Goal: Task Accomplishment & Management: Use online tool/utility

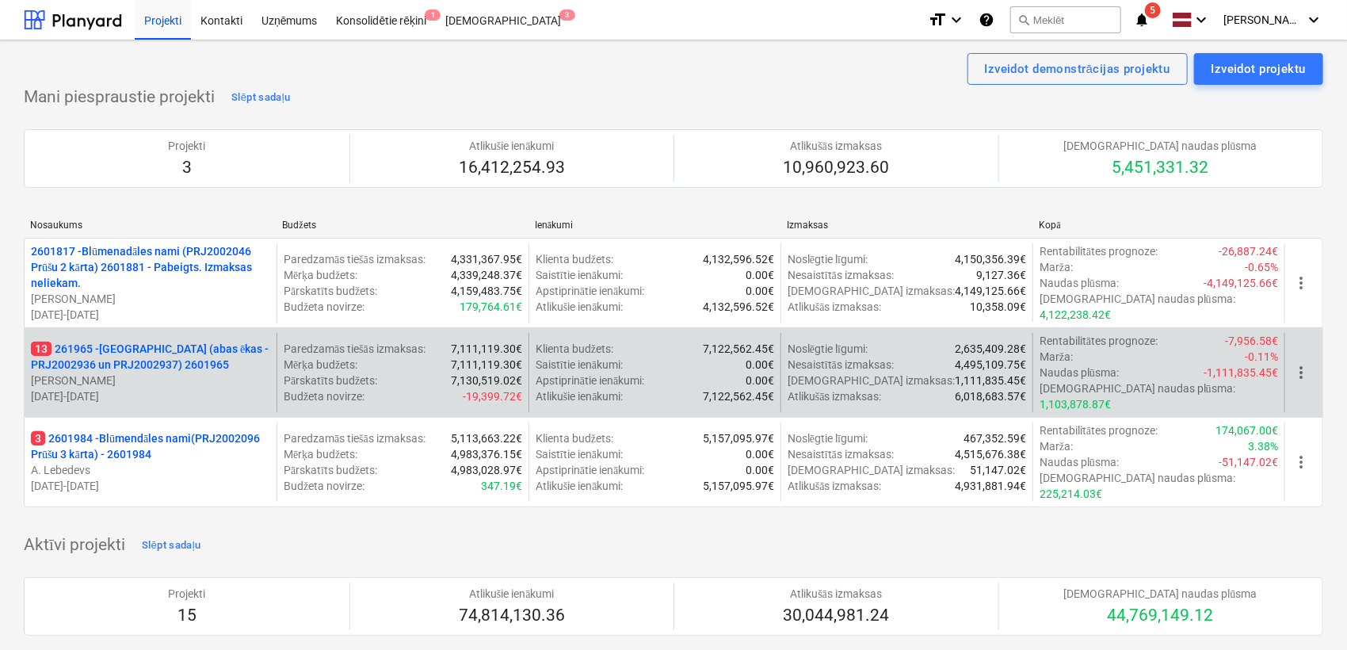
click at [164, 341] on p "13 261965 - [GEOGRAPHIC_DATA] (abas ēkas - PRJ2002936 un PRJ2002937) 2601965" at bounding box center [150, 357] width 239 height 32
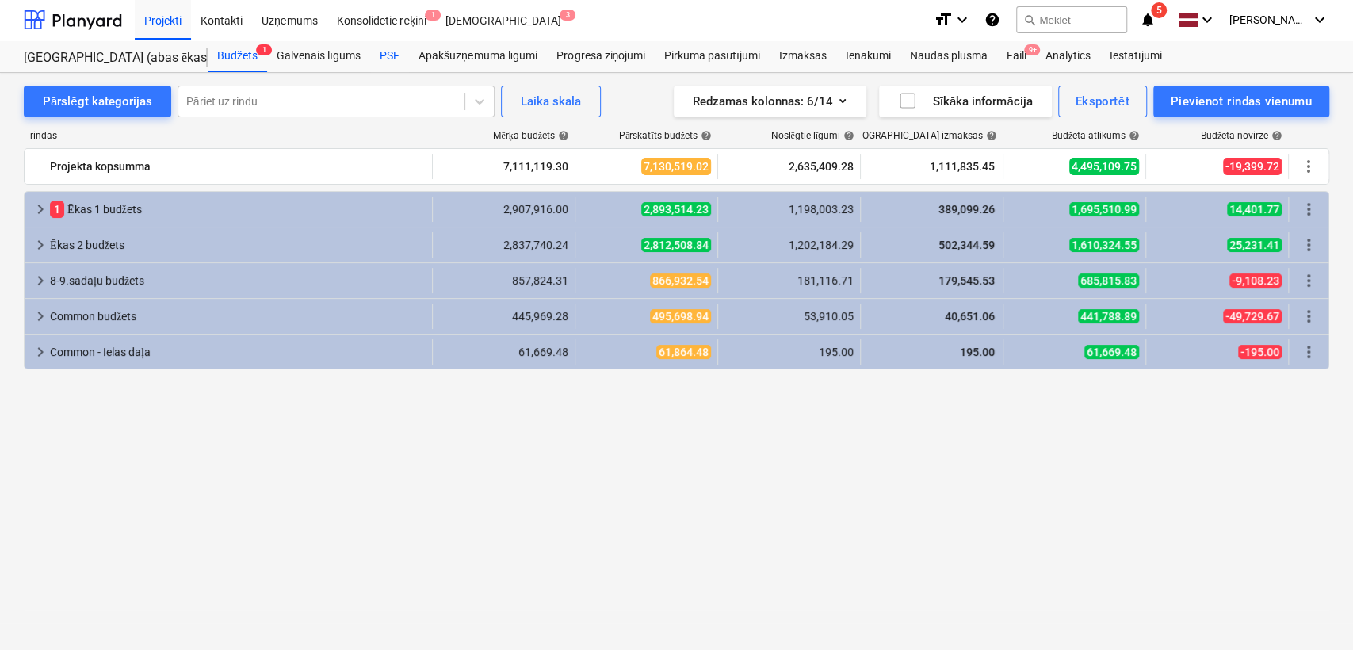
click at [386, 54] on div "PSF" at bounding box center [389, 56] width 39 height 32
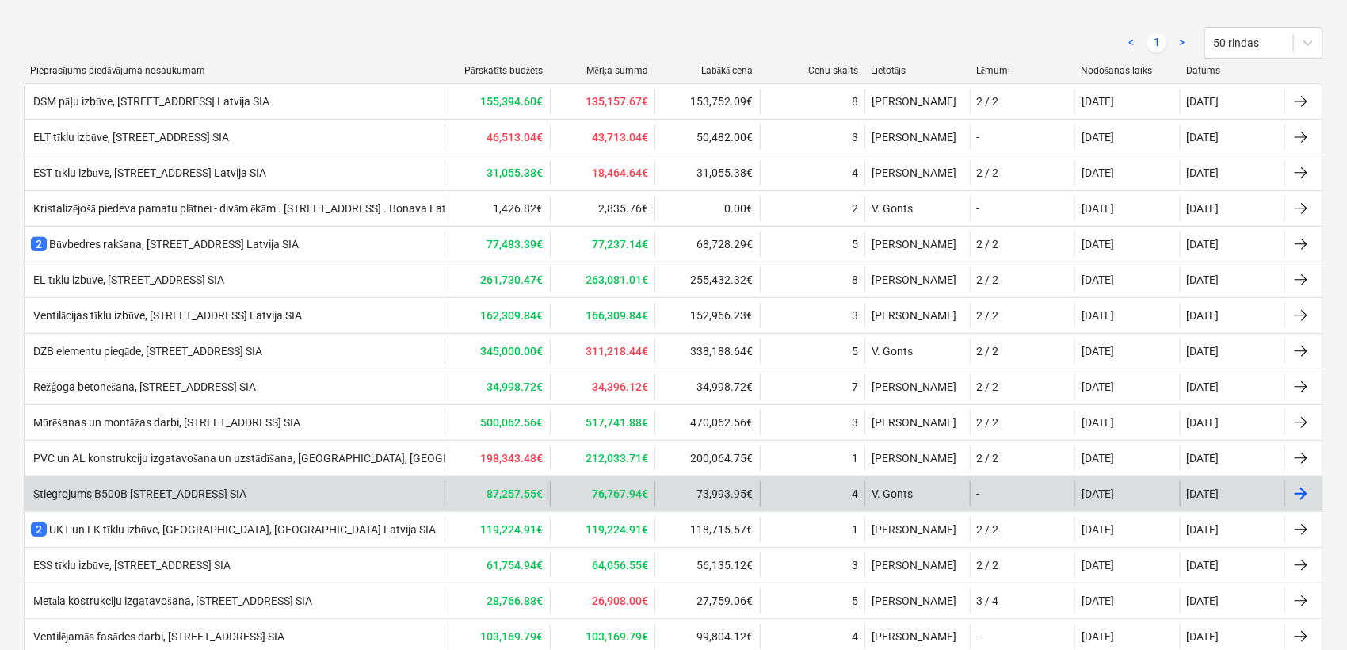
scroll to position [117, 0]
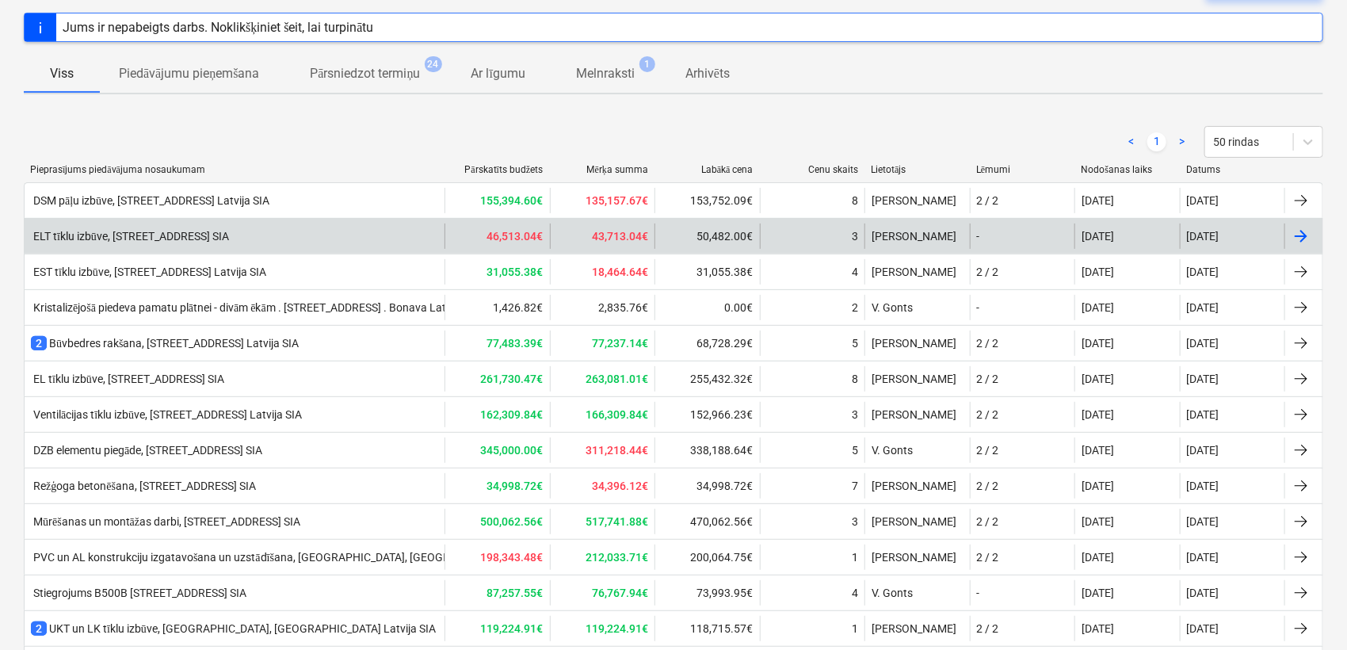
click at [138, 235] on div "ELT tīklu izbūve, [STREET_ADDRESS] SIA" at bounding box center [130, 236] width 198 height 13
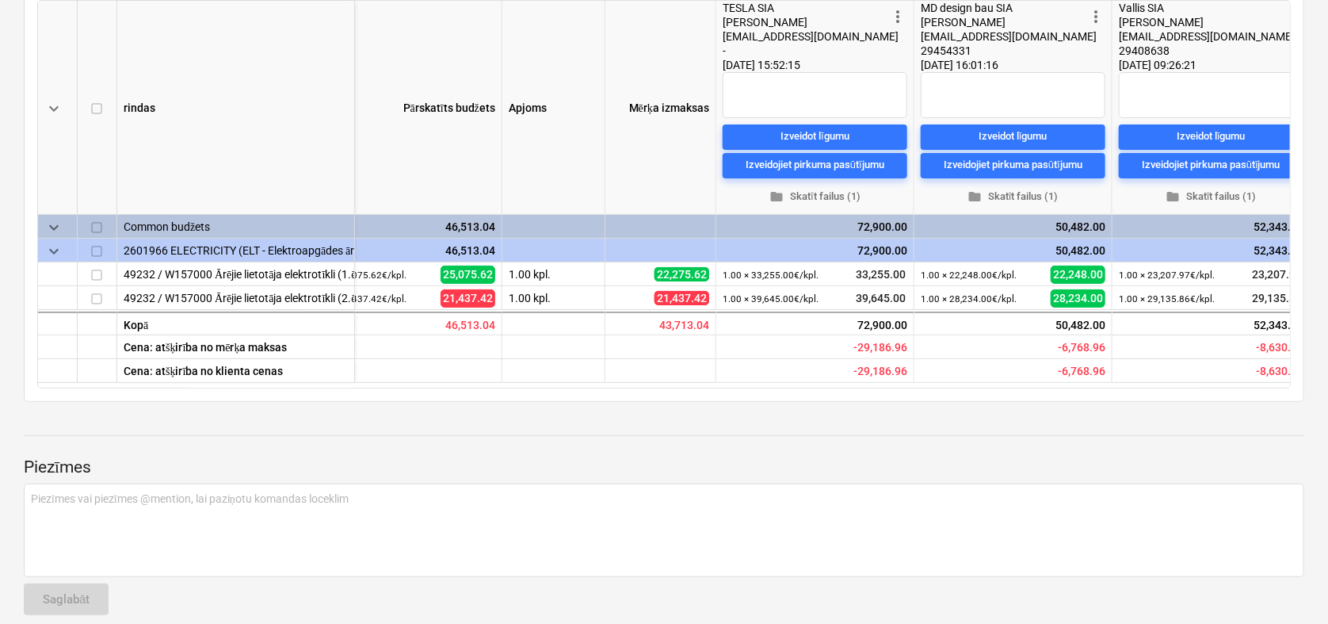
scroll to position [0, 70]
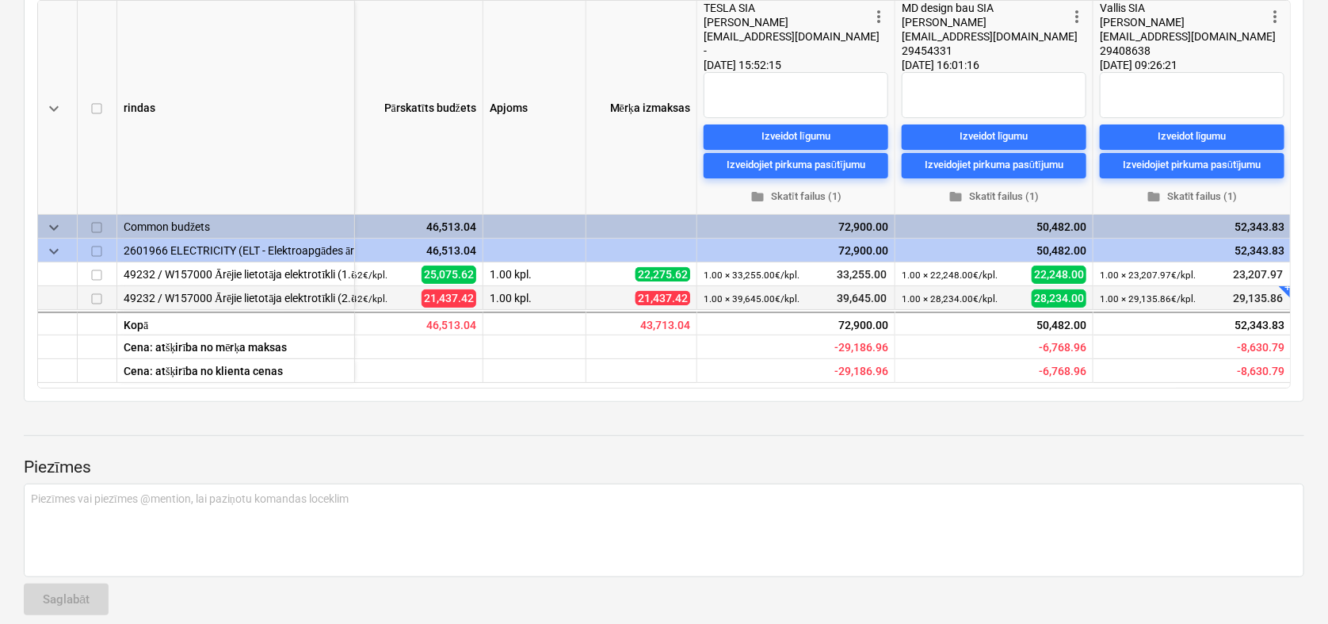
click at [1285, 291] on div "+" at bounding box center [1293, 283] width 16 height 16
click at [1108, 306] on span "edit" at bounding box center [1106, 299] width 13 height 13
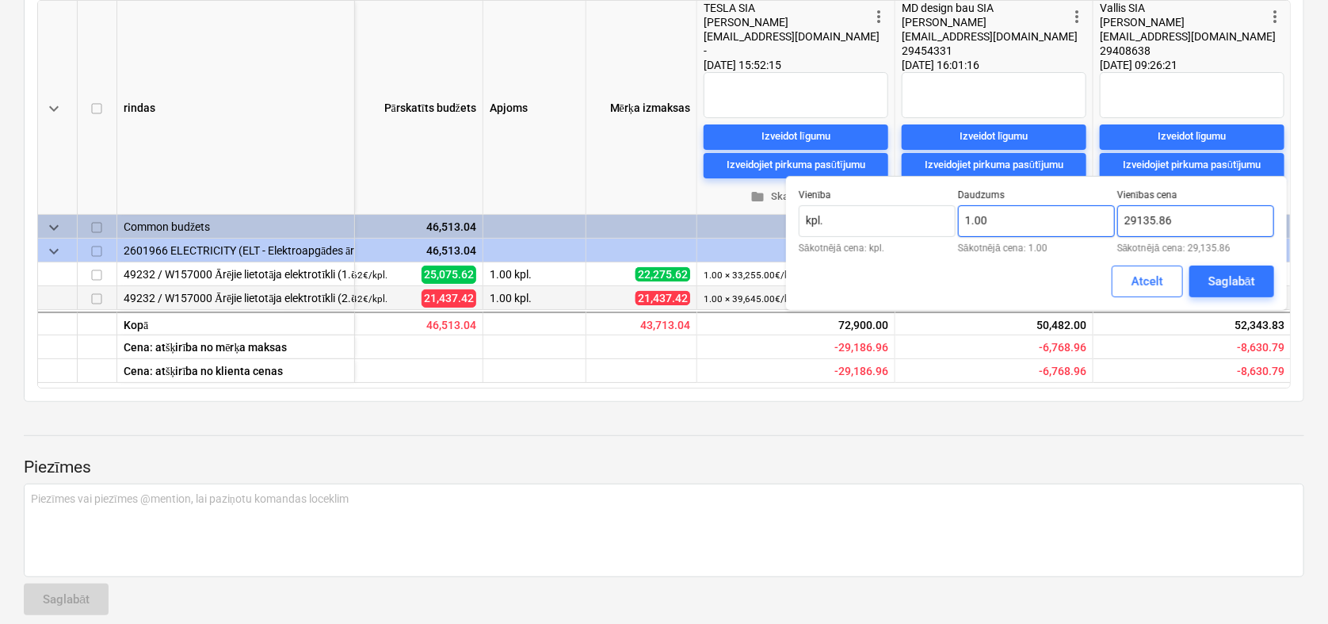
drag, startPoint x: 1173, startPoint y: 222, endPoint x: 1092, endPoint y: 236, distance: 82.1
click at [1092, 236] on div "Vienība kpl. Sākotnējā cena: kpl. Daudzums 1.00 Sākotnējā cena: 1.00 Vienības c…" at bounding box center [1036, 220] width 475 height 63
click at [1147, 212] on input "22" at bounding box center [1195, 221] width 157 height 32
type input "22,986.58"
click at [1219, 275] on div "Saglabāt" at bounding box center [1231, 281] width 47 height 21
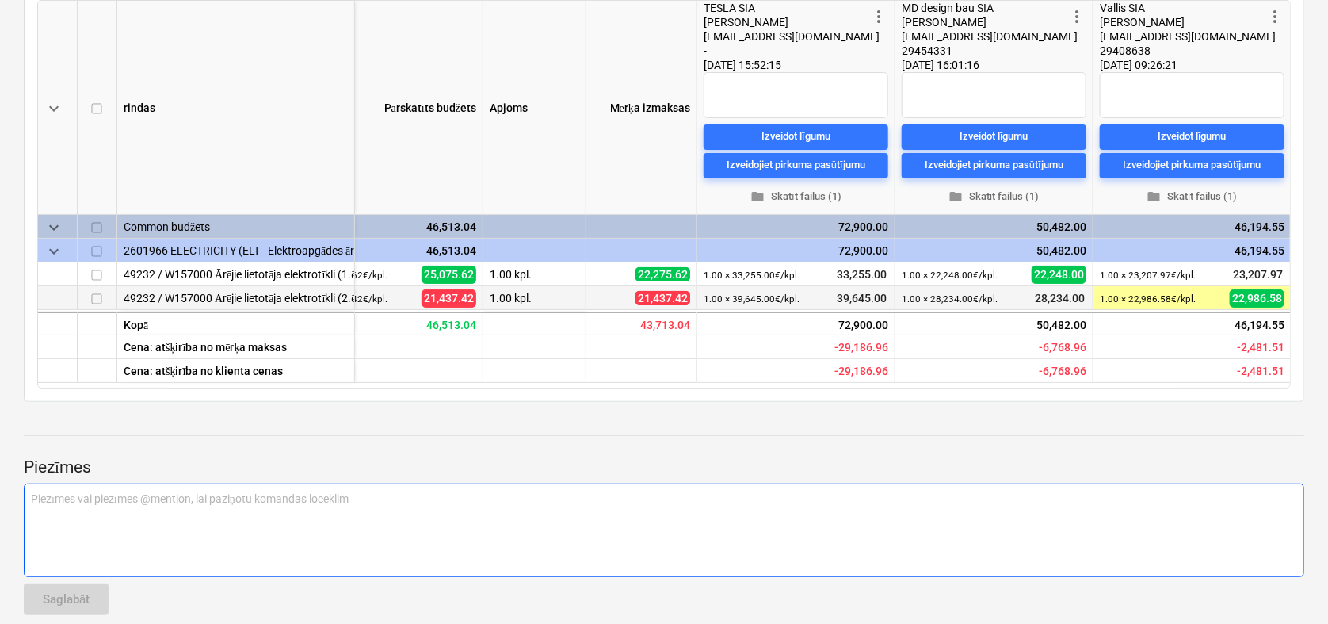
click at [1139, 506] on div "Piezīmes vai piezīmes @mention, lai paziņotu komandas loceklim ﻿" at bounding box center [664, 530] width 1281 height 94
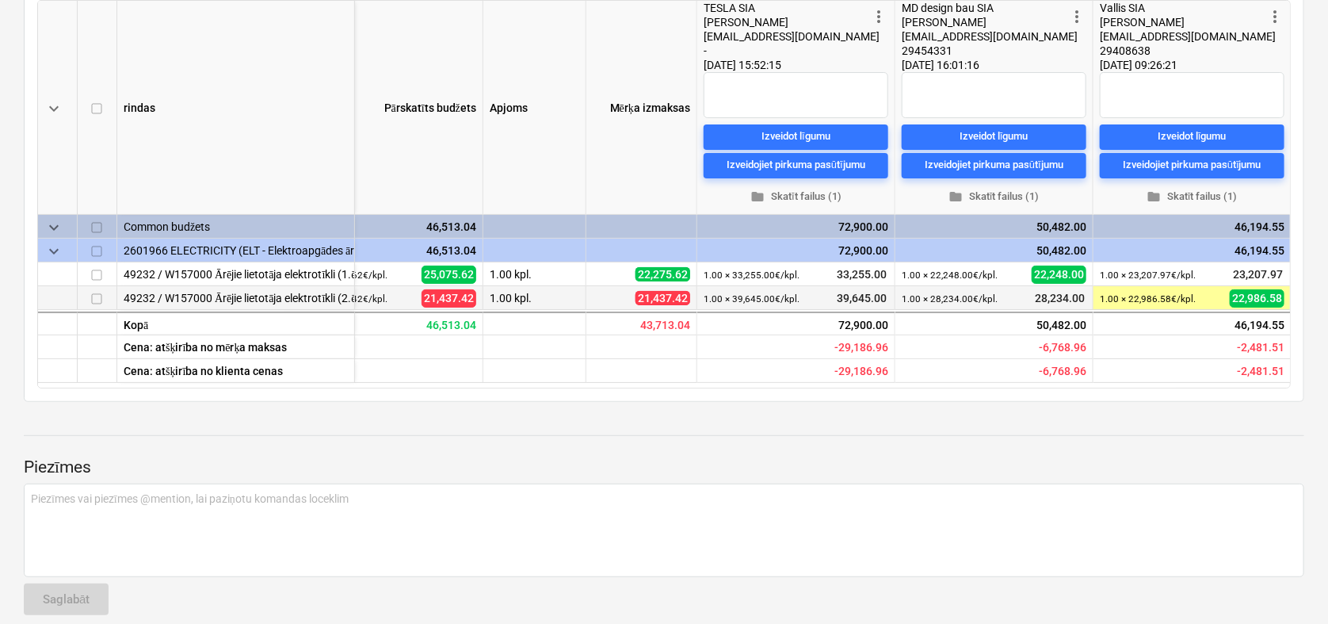
click at [1170, 433] on div "ELT tīklu izbūve, [GEOGRAPHIC_DATA] N17A, [GEOGRAPHIC_DATA] [GEOGRAPHIC_DATA] S…" at bounding box center [664, 457] width 1328 height 1238
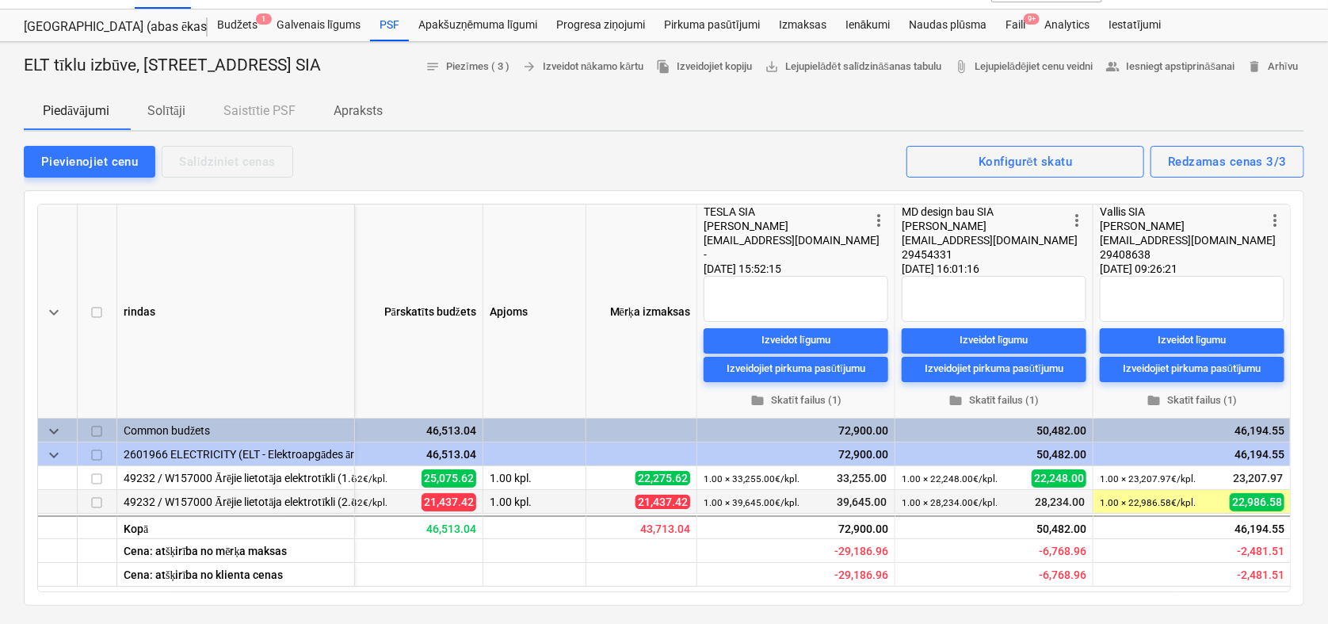
scroll to position [0, 0]
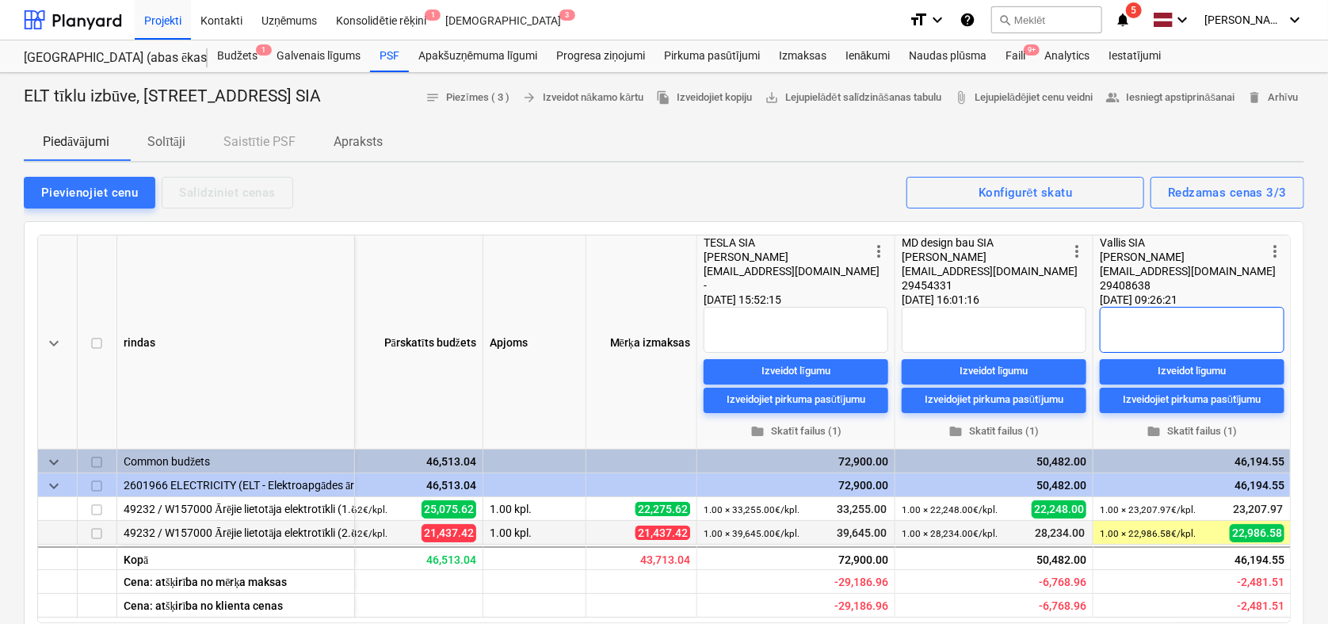
click at [1139, 353] on textarea at bounding box center [1192, 330] width 185 height 46
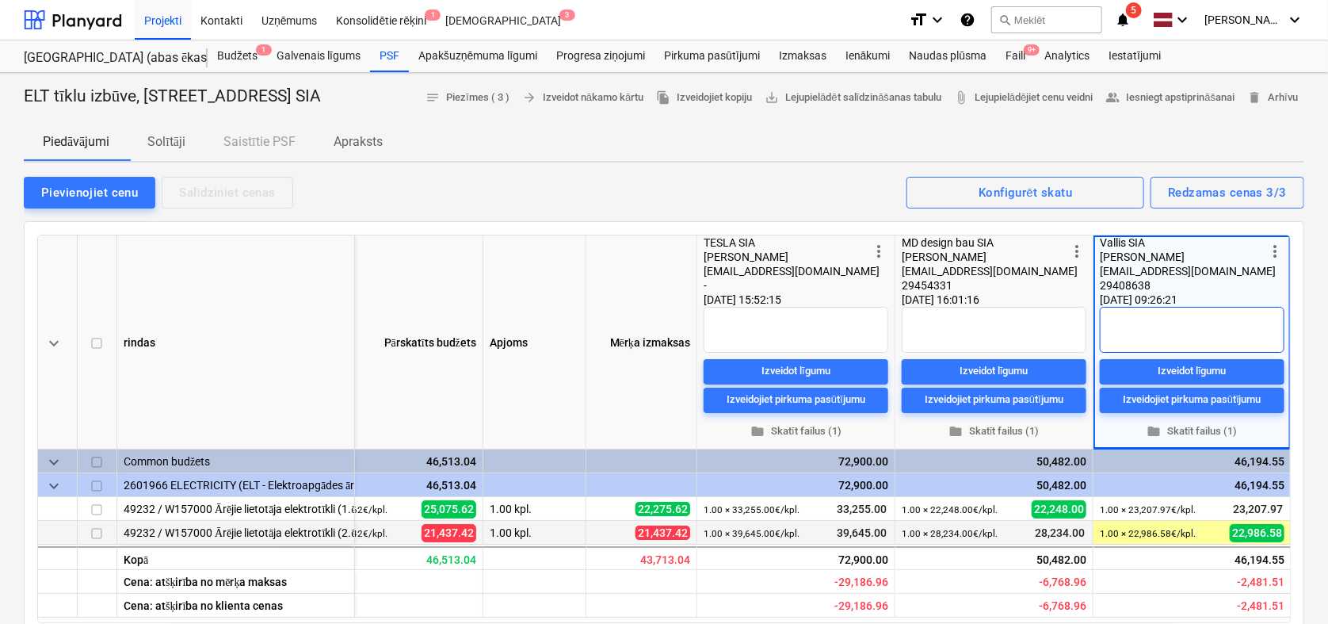
type textarea "x"
type textarea "U"
type textarea "x"
type textarea "Uz"
type textarea "x"
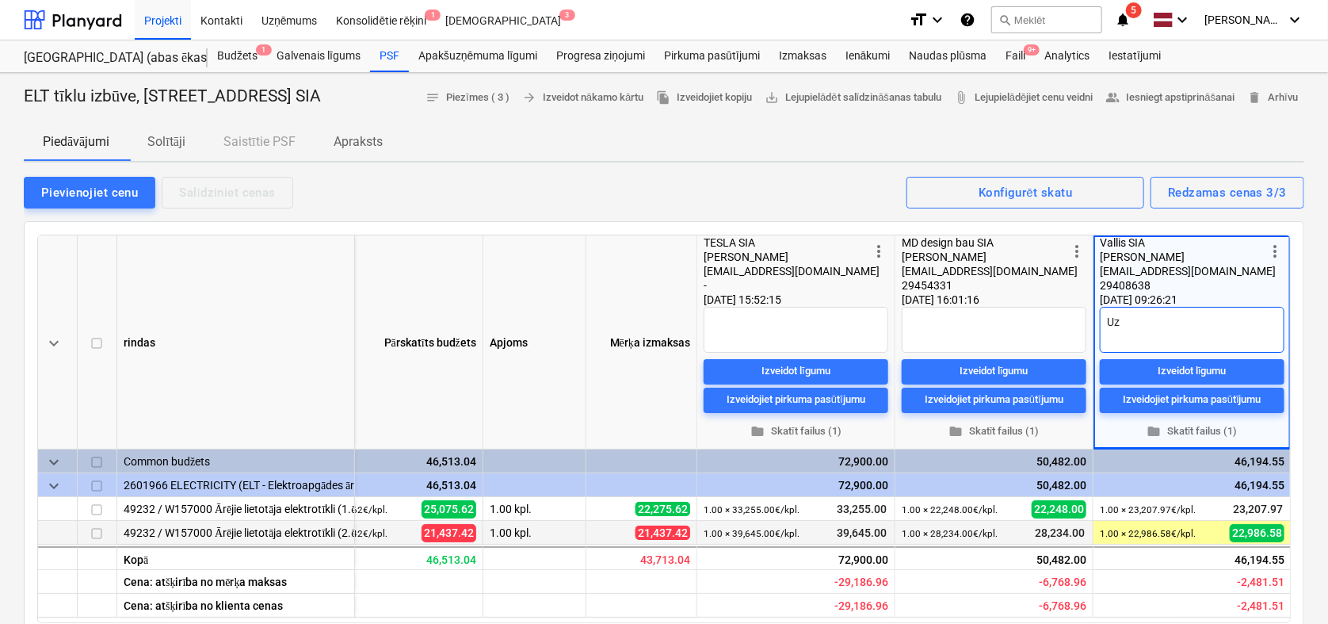
type textarea "Uzv"
type textarea "x"
type textarea "Uzva"
type textarea "x"
type textarea "Uzvar"
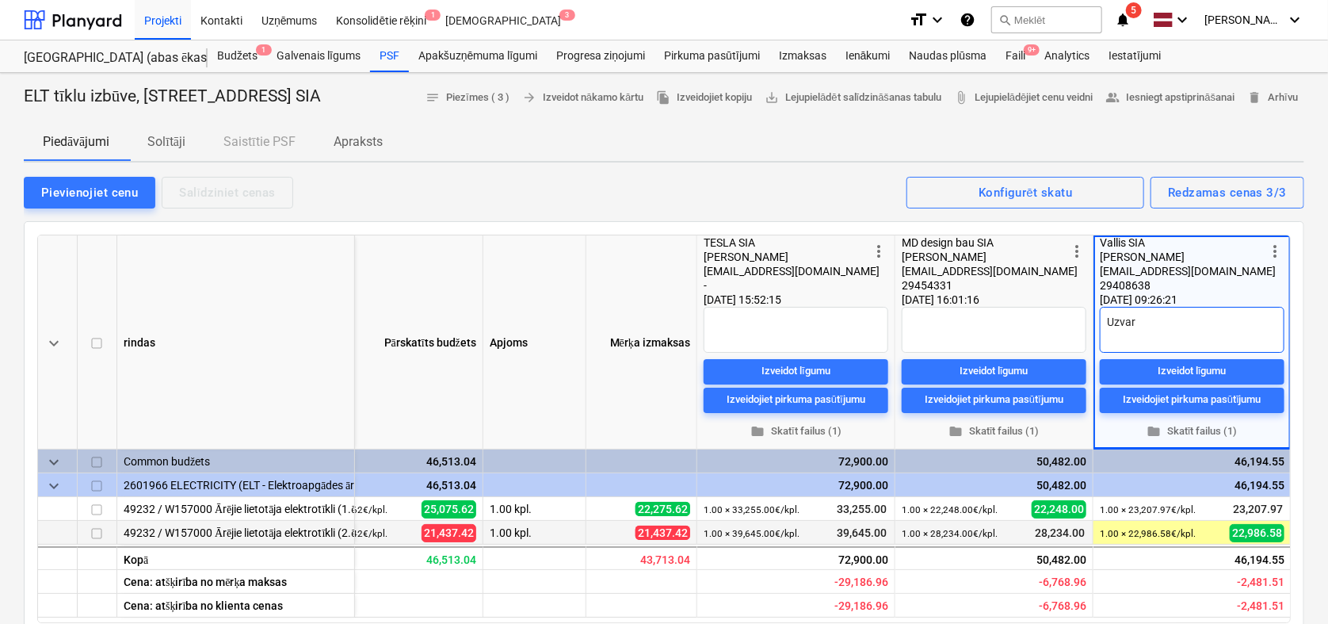
type textarea "x"
type textarea "Uzvarē"
type textarea "x"
type textarea "Uzvarēt"
type textarea "x"
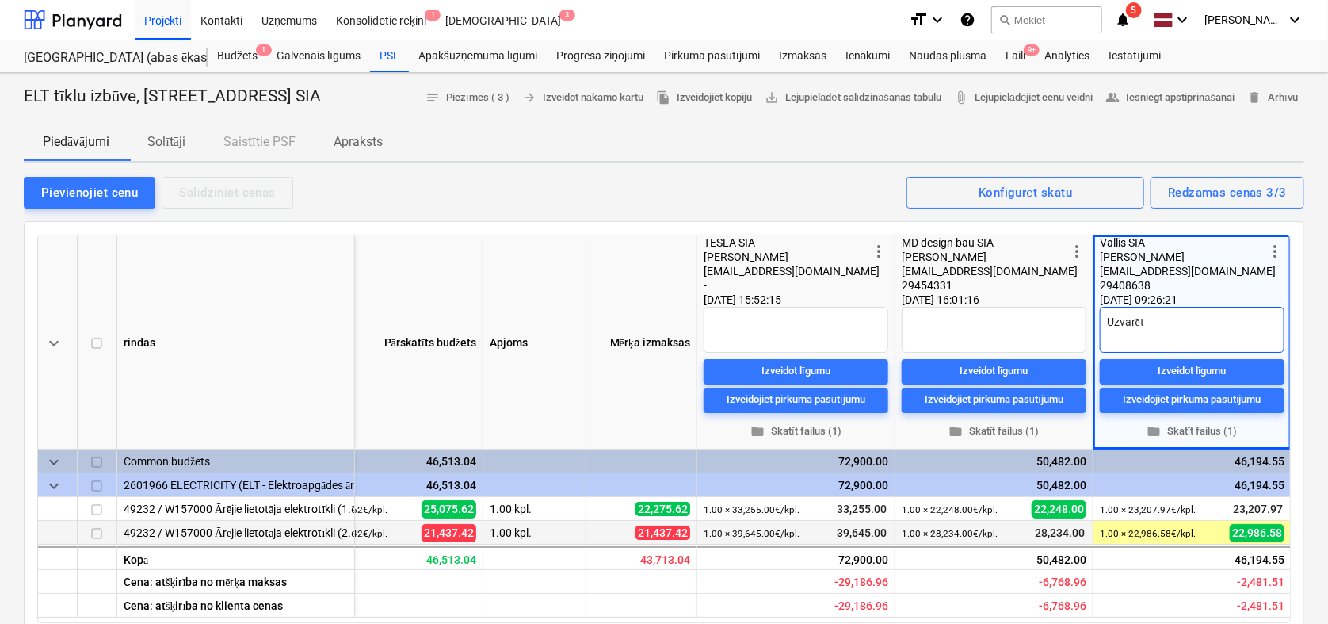
type textarea "Uzvarētā"
type textarea "x"
type textarea "Uzvarētāj"
type textarea "x"
type textarea "Uzvarētājs"
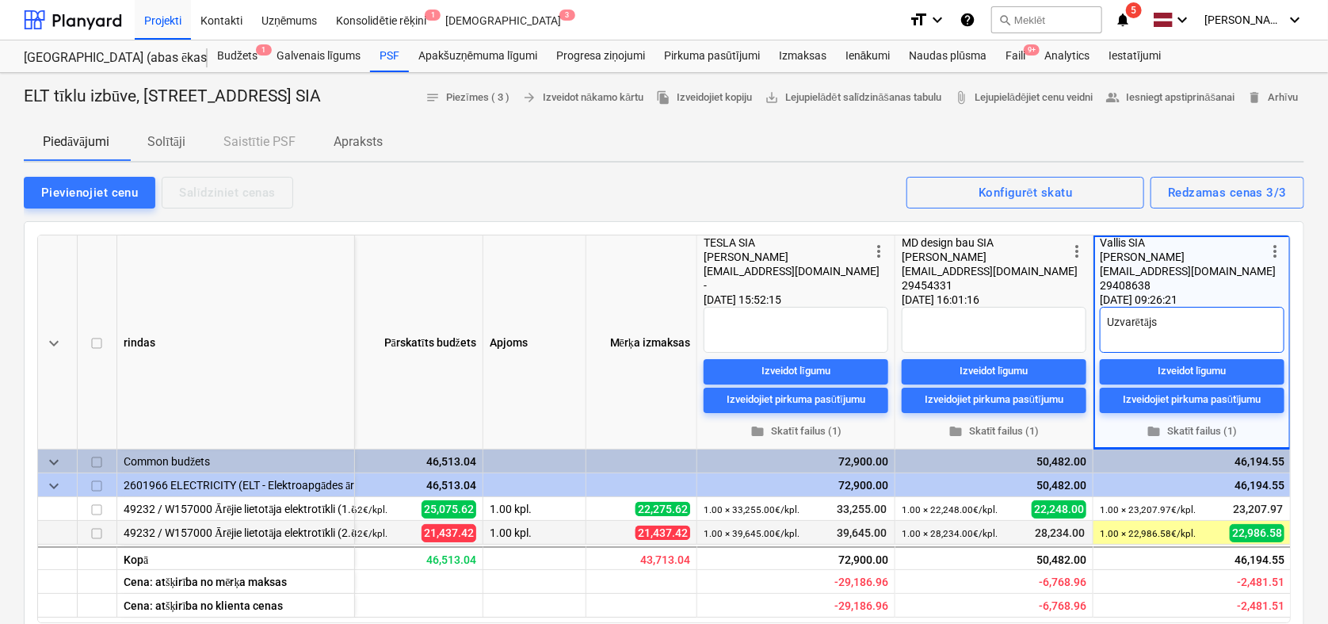
type textarea "x"
type textarea "Uzvarētājs."
type textarea "x"
type textarea "Uzvarētājs."
type textarea "x"
